Goal: Navigation & Orientation: Find specific page/section

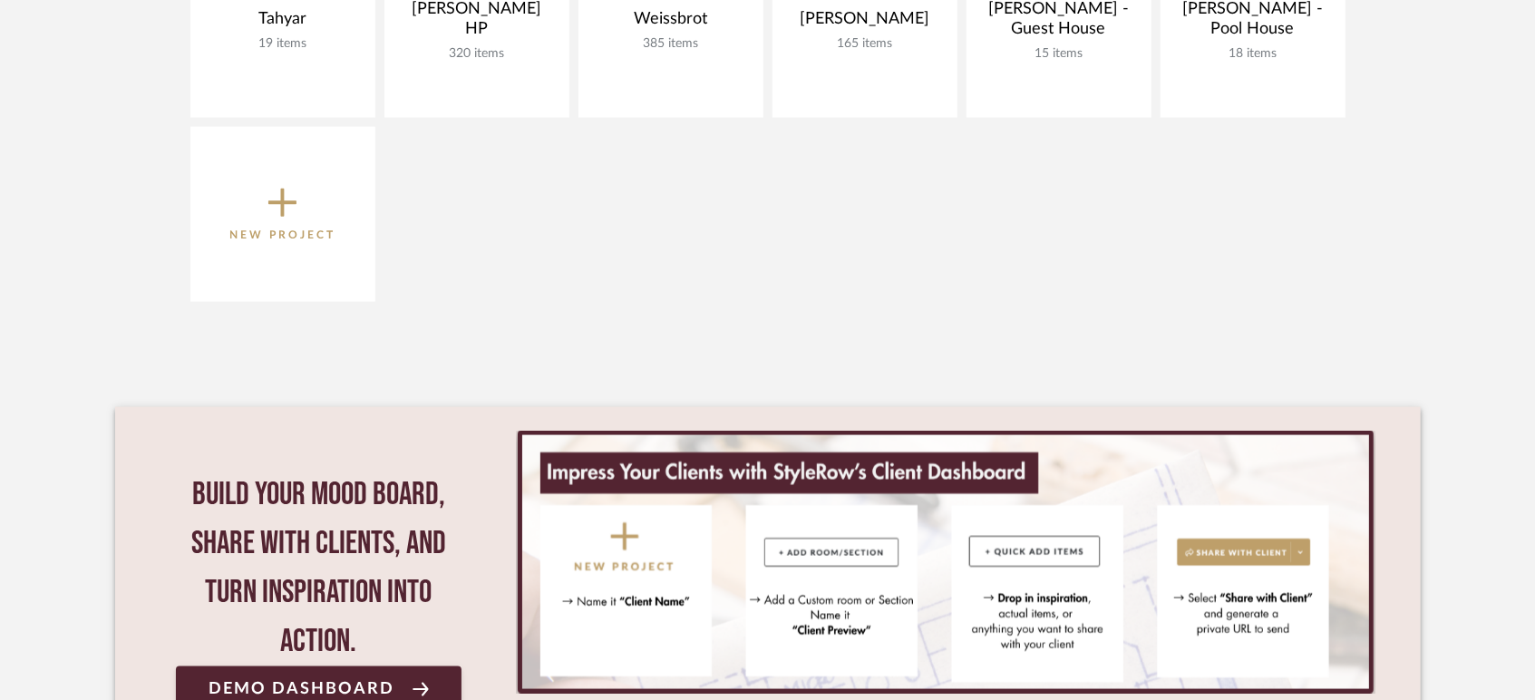
scroll to position [1310, 0]
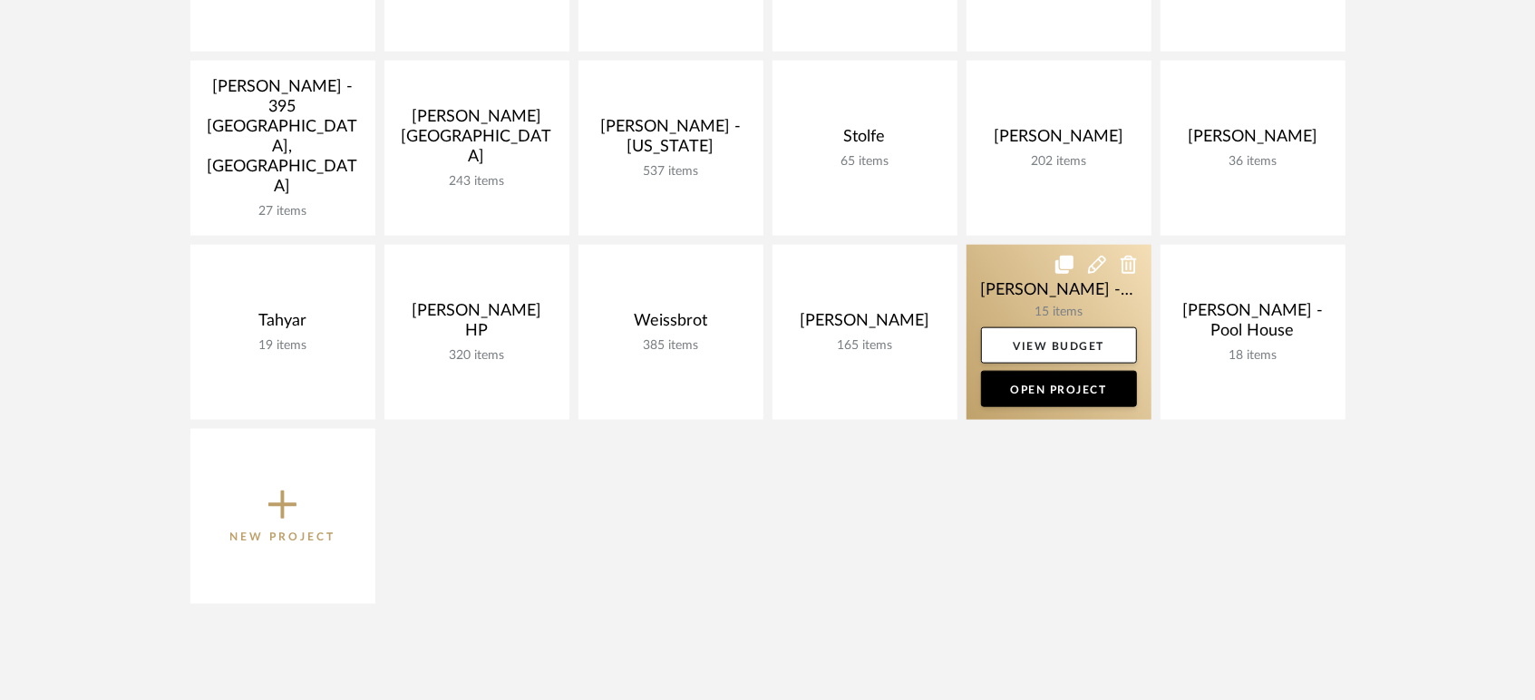
click at [1018, 273] on link at bounding box center [1059, 332] width 185 height 175
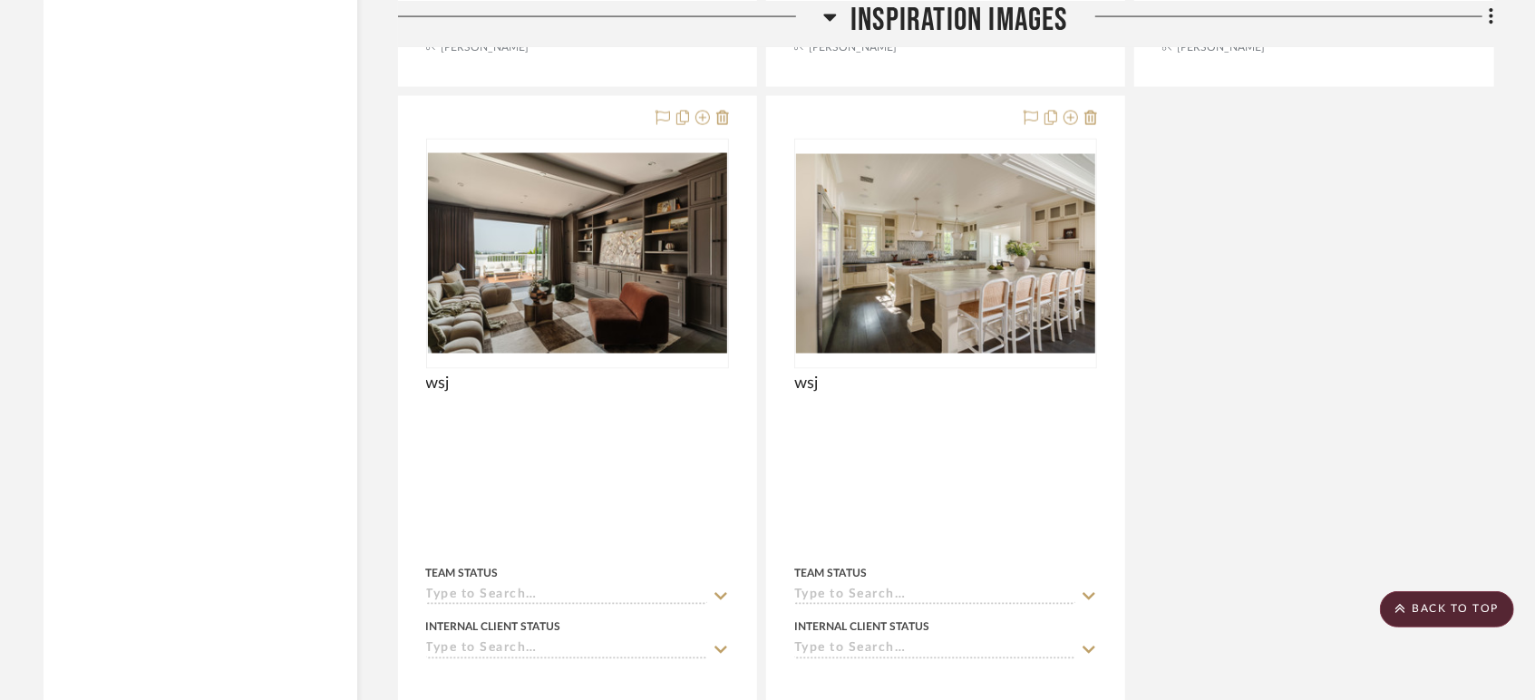
scroll to position [2418, 0]
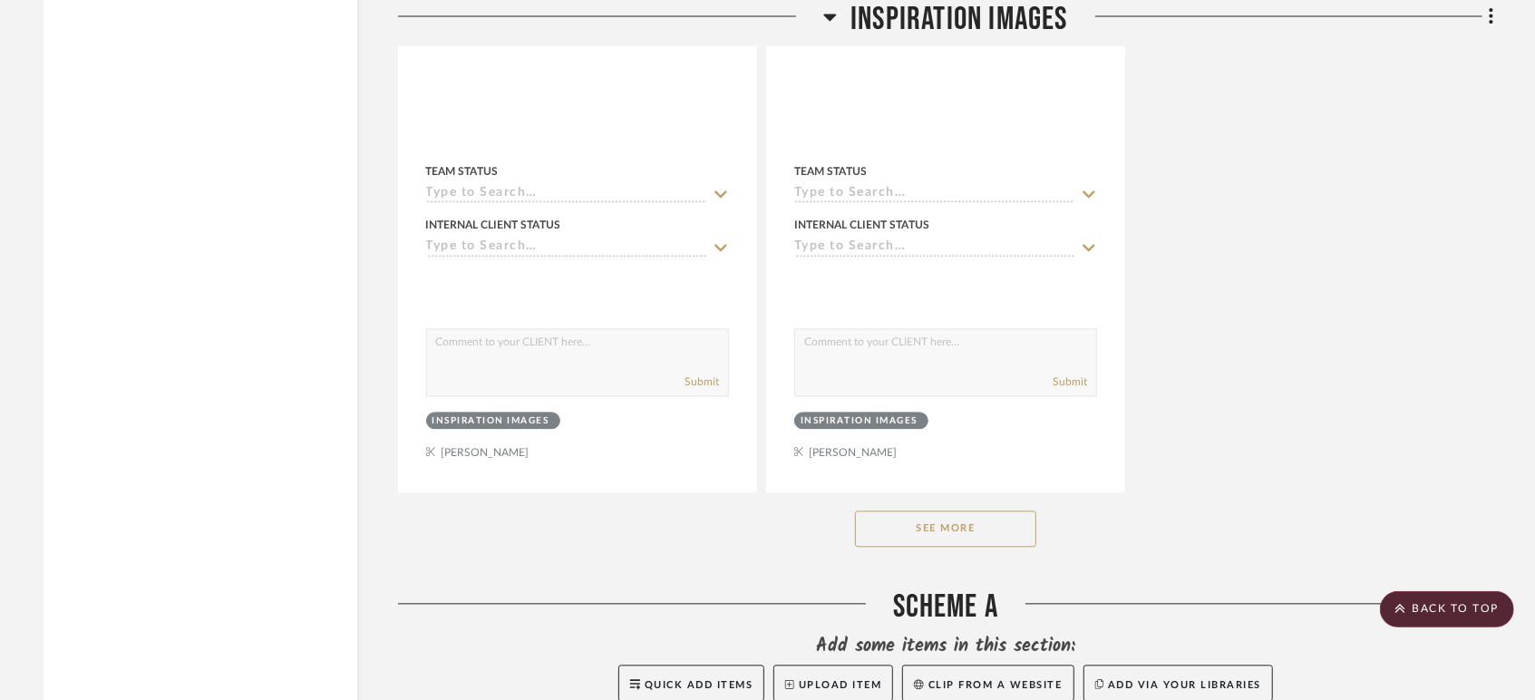
click at [932, 528] on button "See More" at bounding box center [945, 529] width 181 height 36
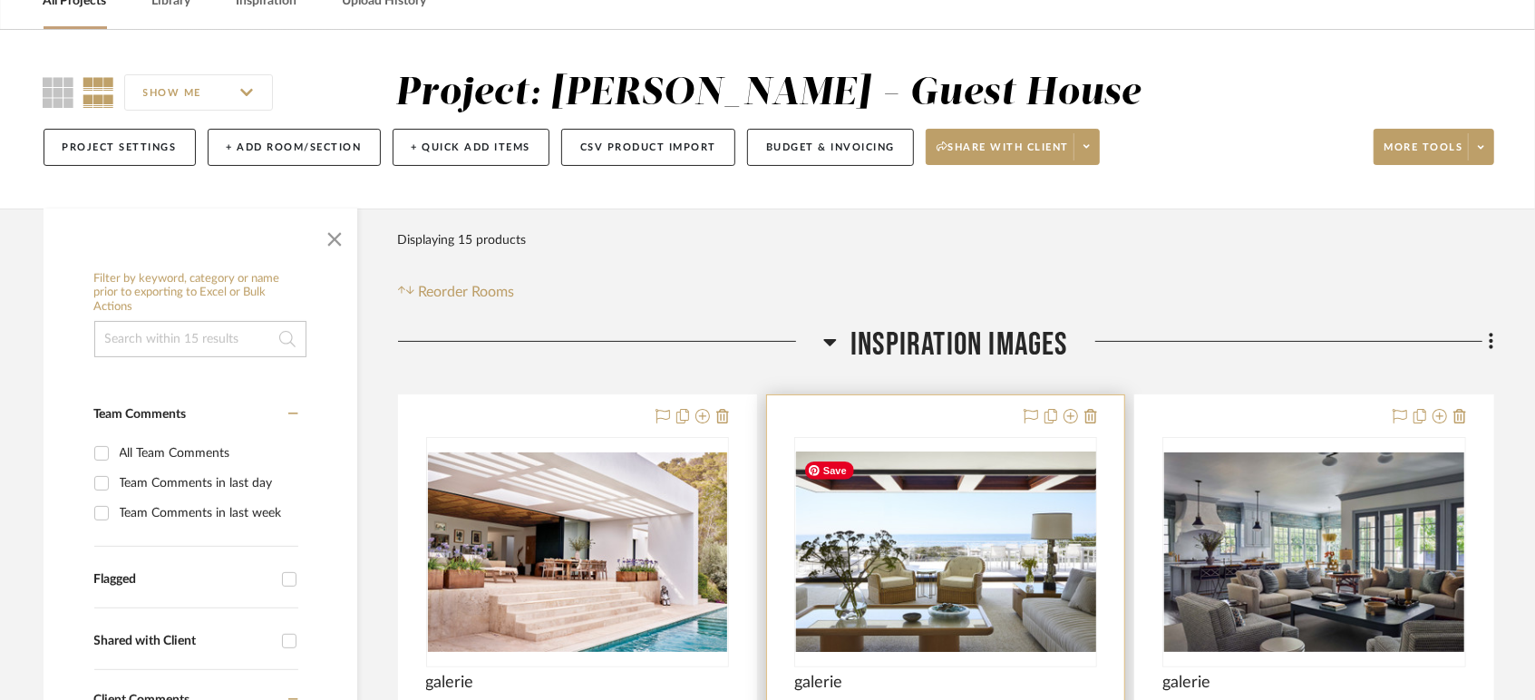
scroll to position [0, 0]
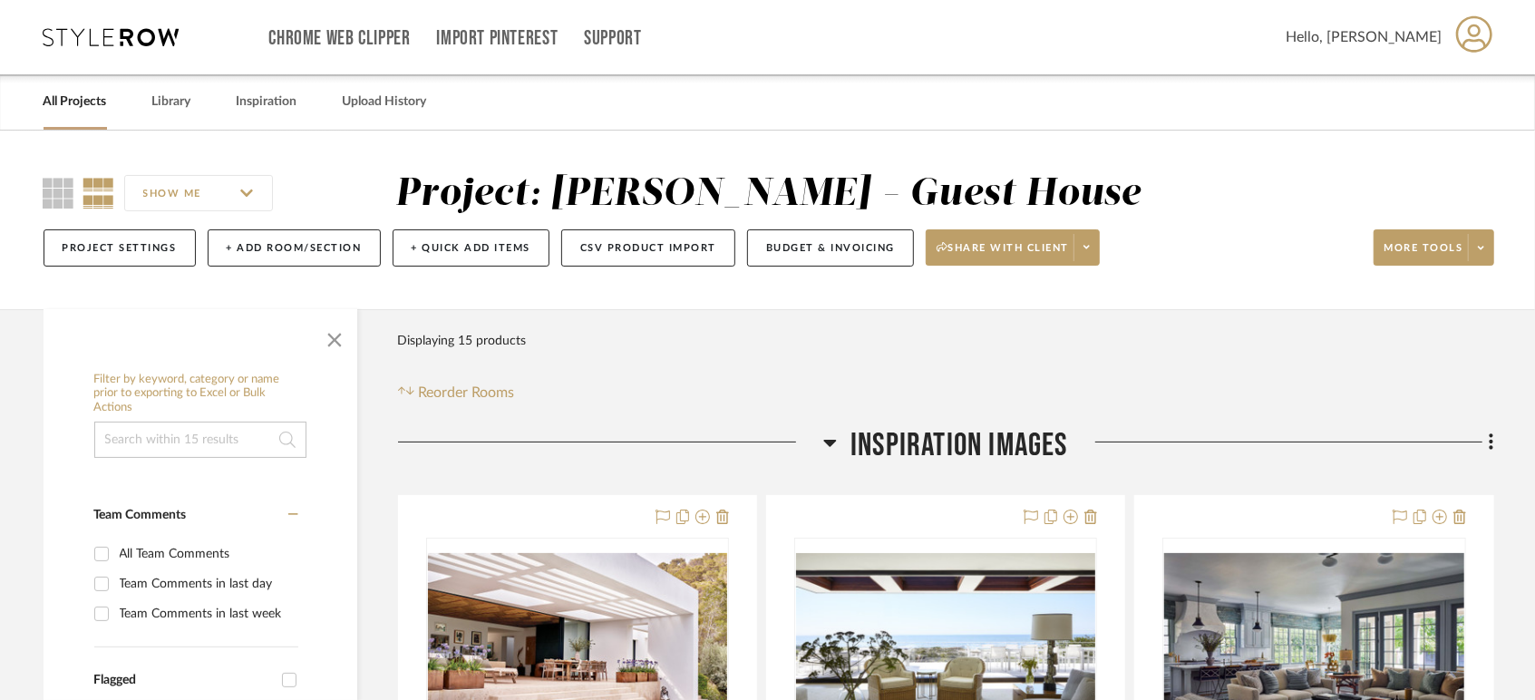
click at [77, 97] on link "All Projects" at bounding box center [75, 102] width 63 height 24
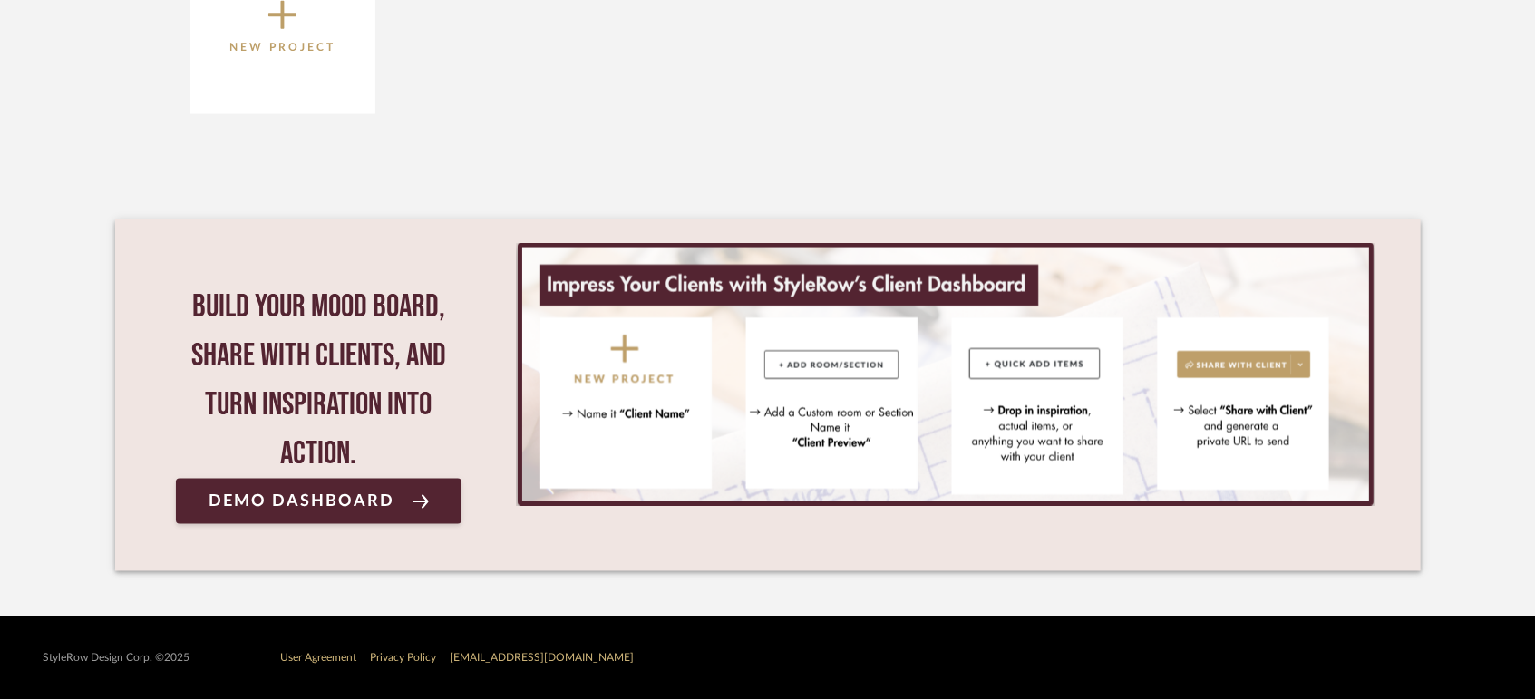
scroll to position [1396, 0]
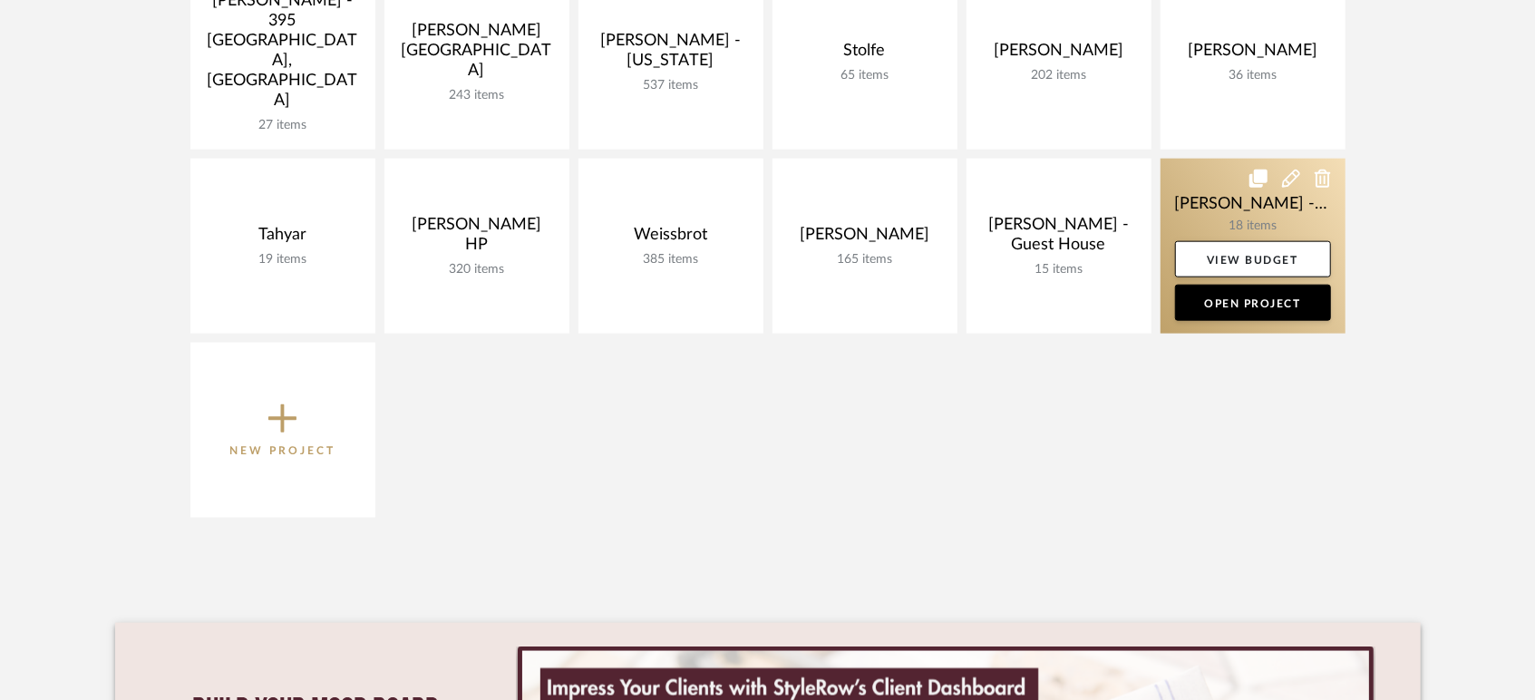
click at [1213, 191] on link at bounding box center [1253, 246] width 185 height 175
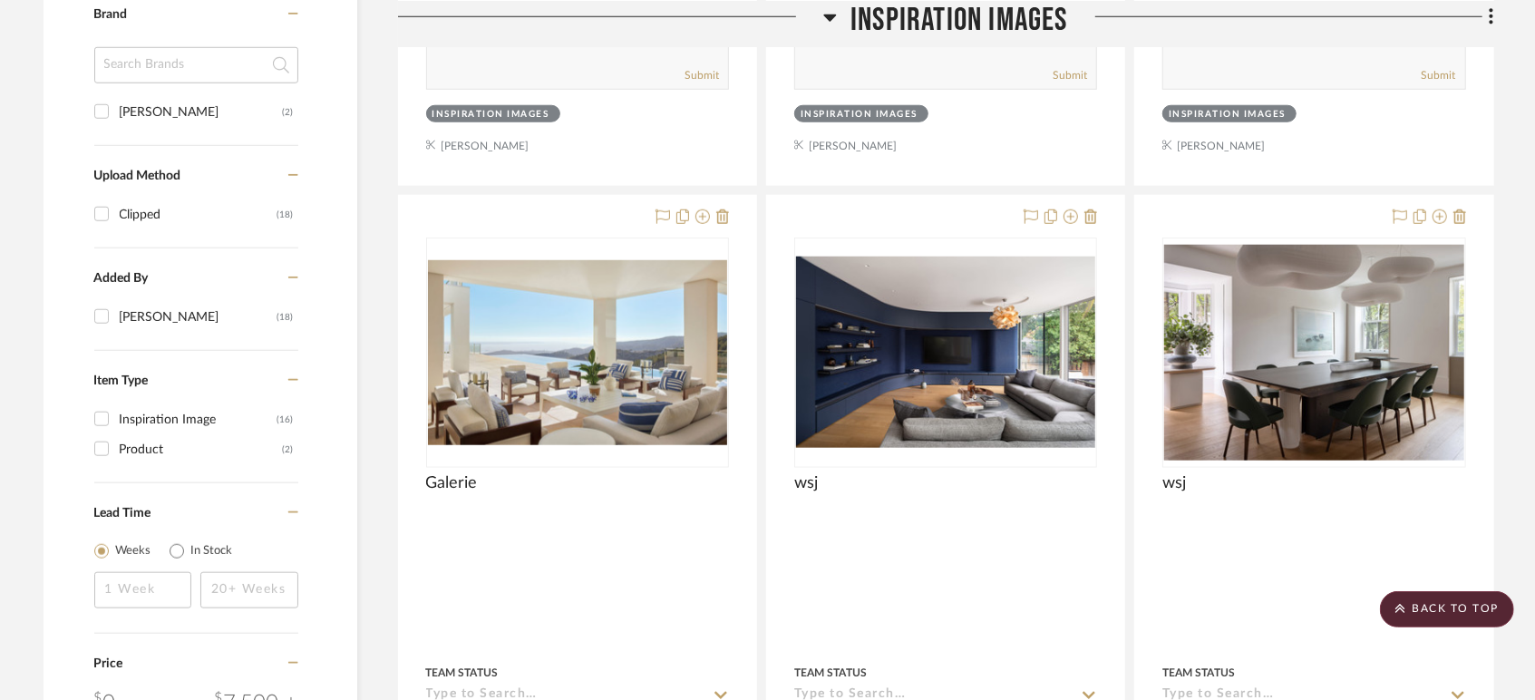
scroll to position [1410, 0]
